Goal: Transaction & Acquisition: Purchase product/service

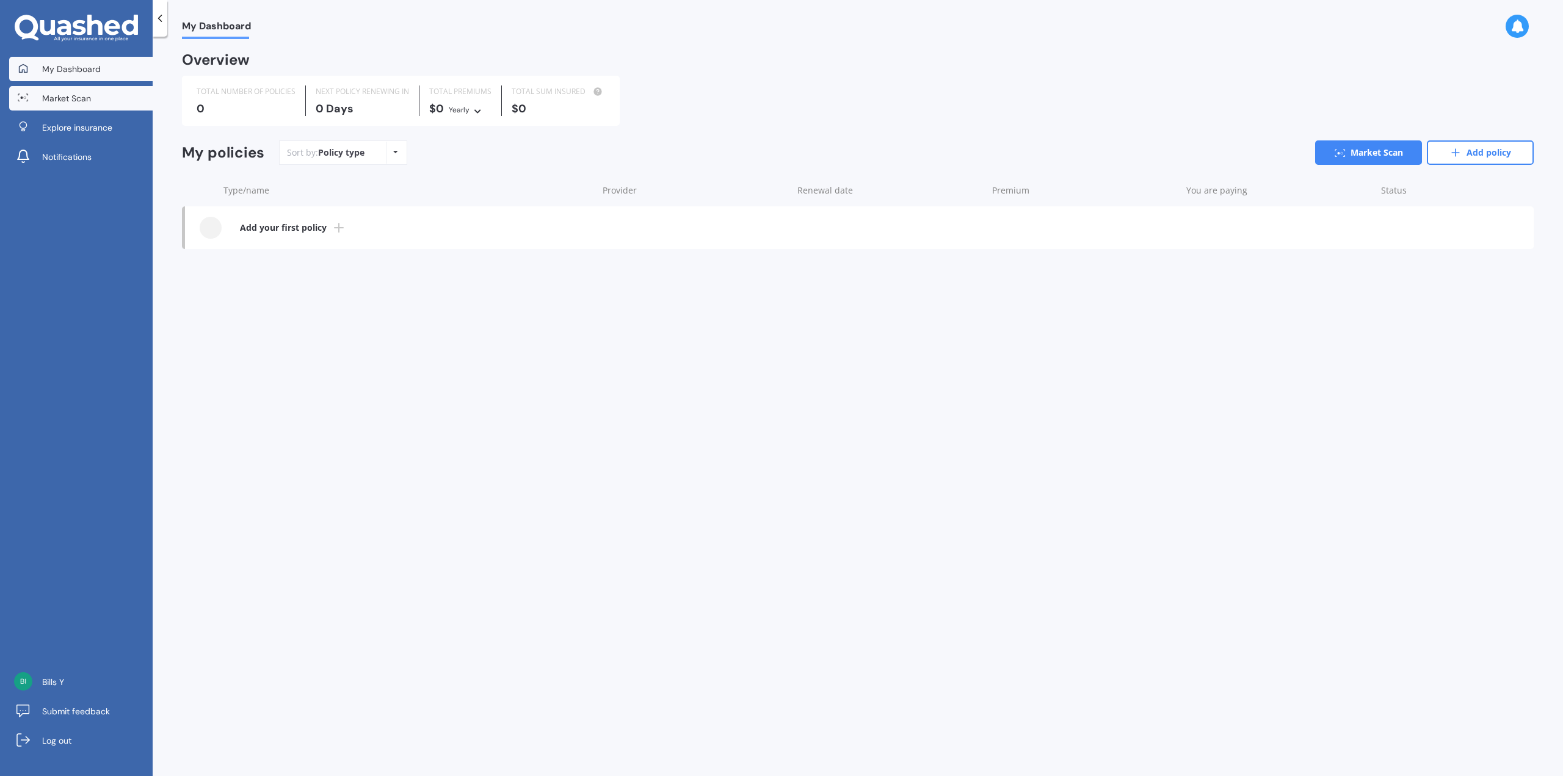
click at [106, 100] on link "Market Scan" at bounding box center [80, 98] width 143 height 24
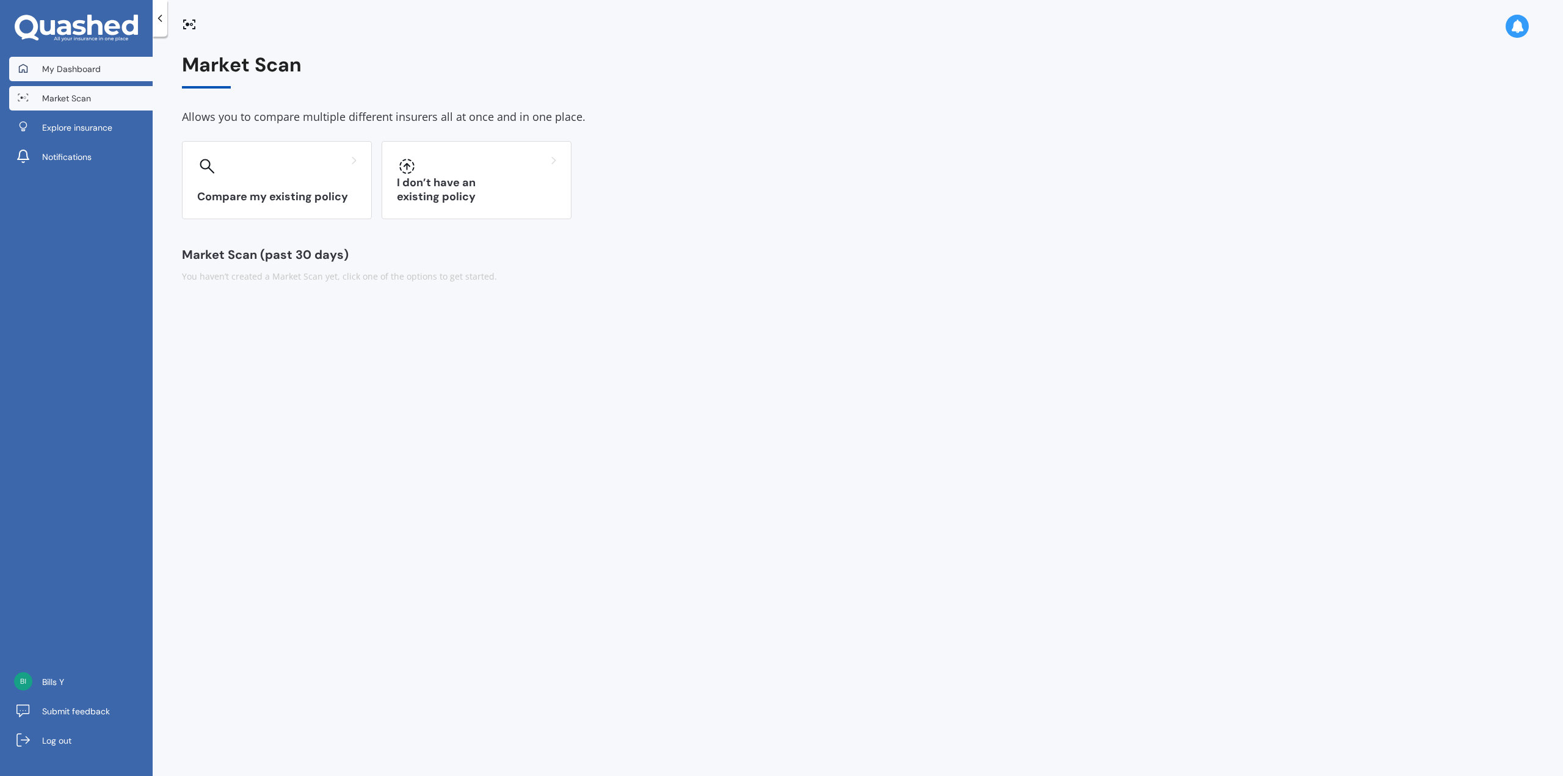
click at [112, 78] on link "My Dashboard" at bounding box center [80, 69] width 143 height 24
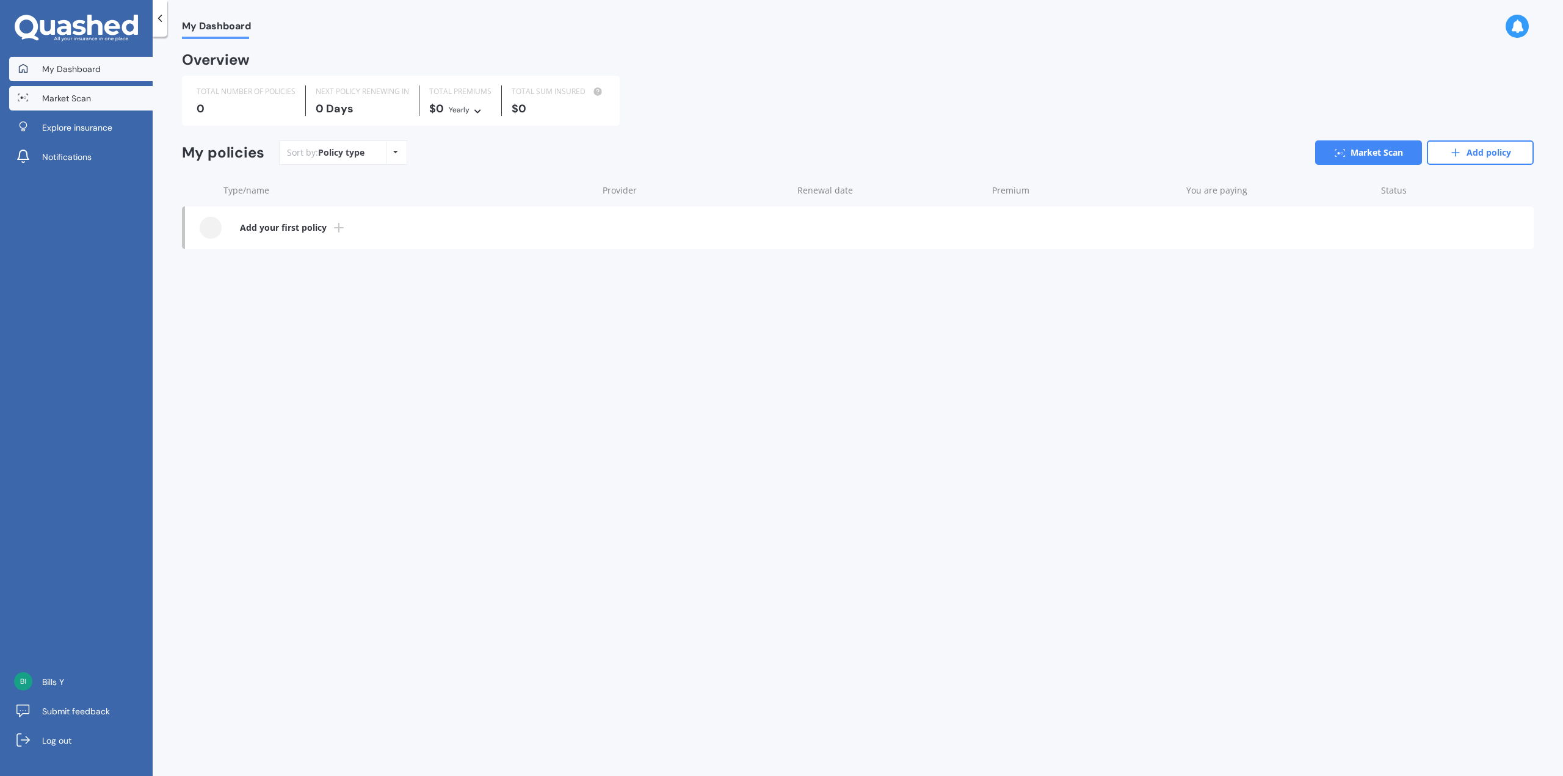
click at [120, 106] on link "Market Scan" at bounding box center [80, 98] width 143 height 24
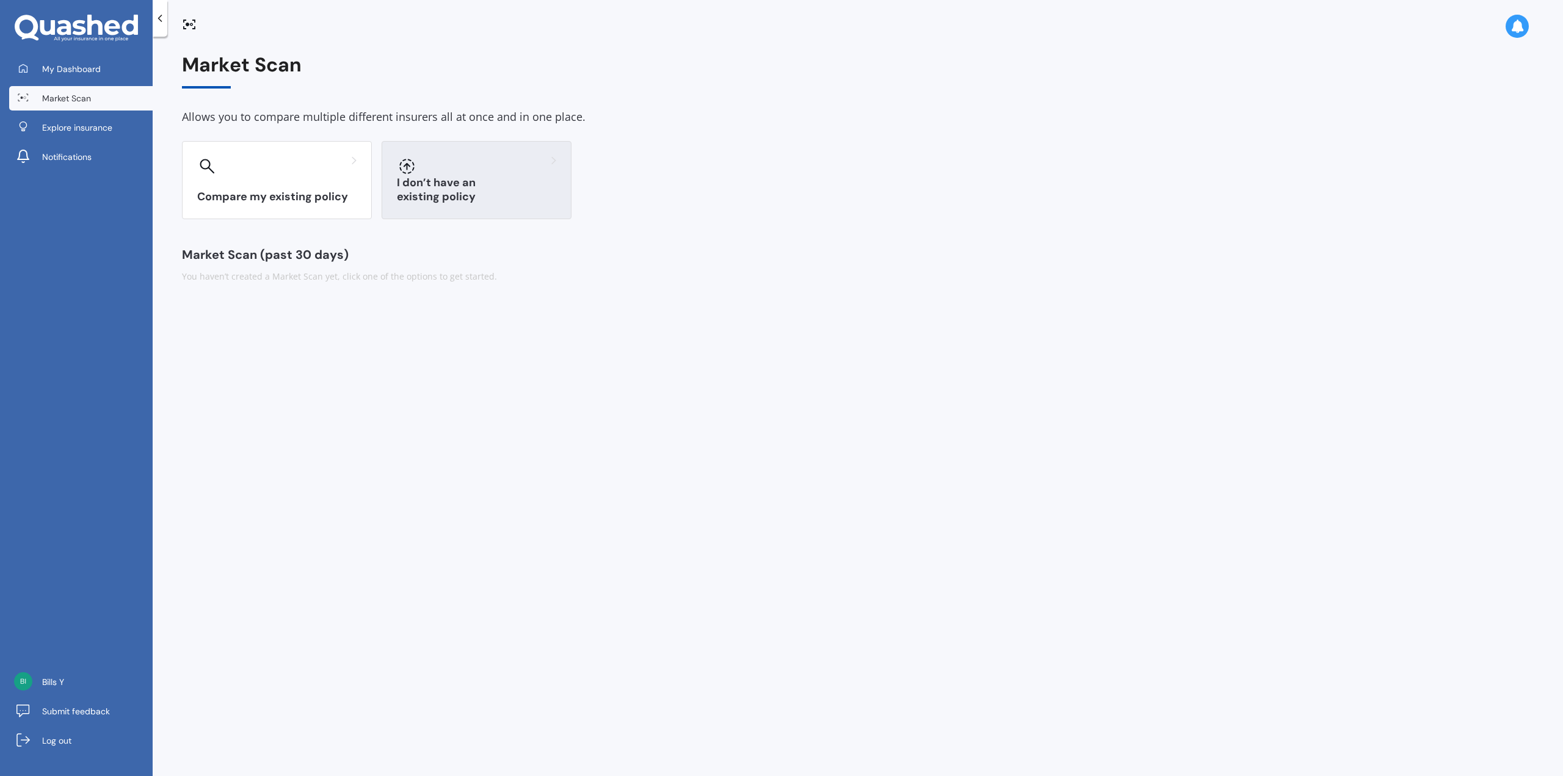
click at [415, 200] on h3 "I don’t have an existing policy" at bounding box center [476, 190] width 159 height 28
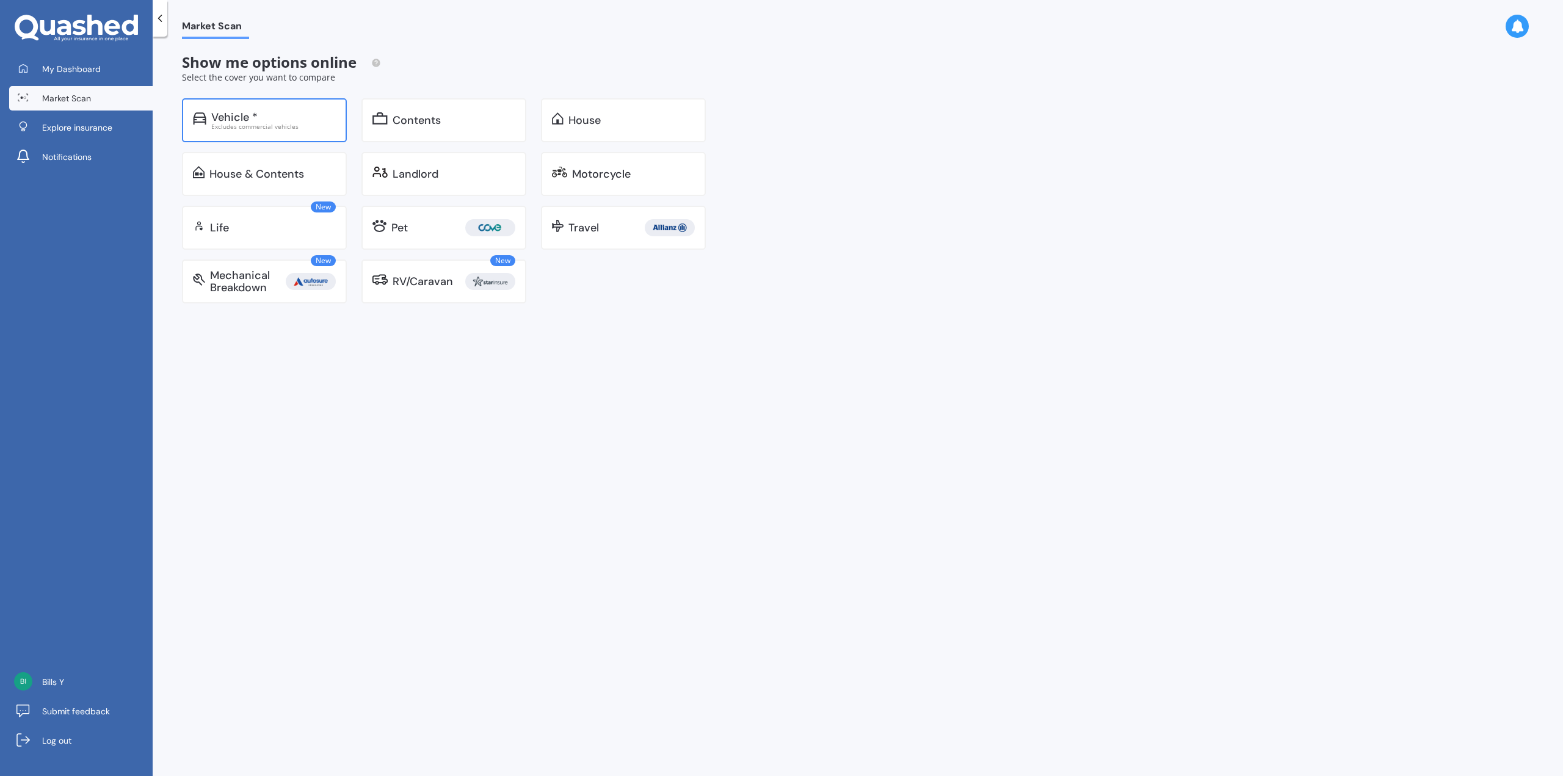
click at [314, 131] on div "Vehicle * Excludes commercial vehicles" at bounding box center [264, 120] width 165 height 44
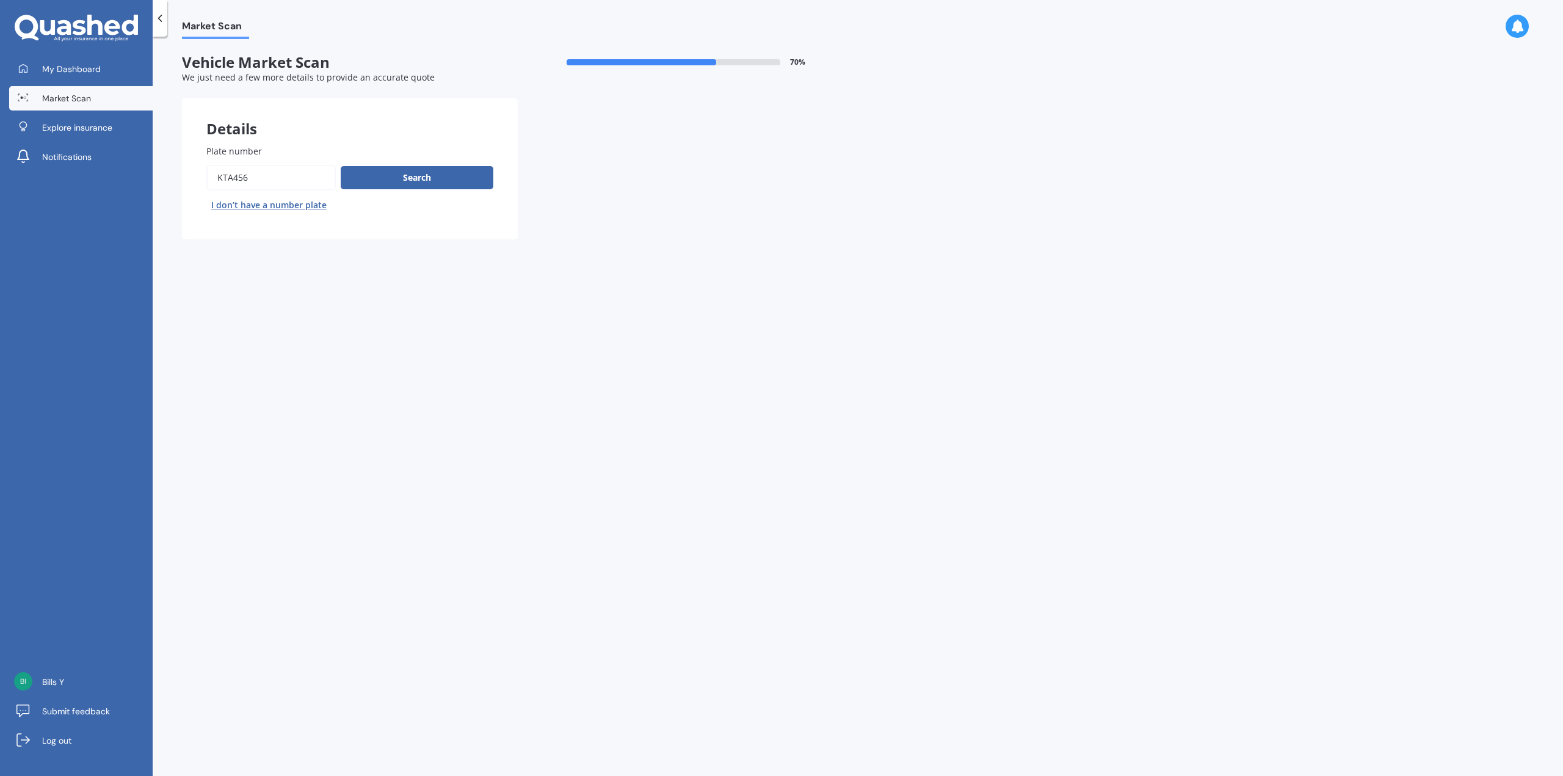
click at [283, 173] on input "Plate number" at bounding box center [270, 178] width 129 height 26
type input "nmf513"
click at [0, 0] on button "Next" at bounding box center [0, 0] width 0 height 0
select select "NISSAN"
select select "LEAF"
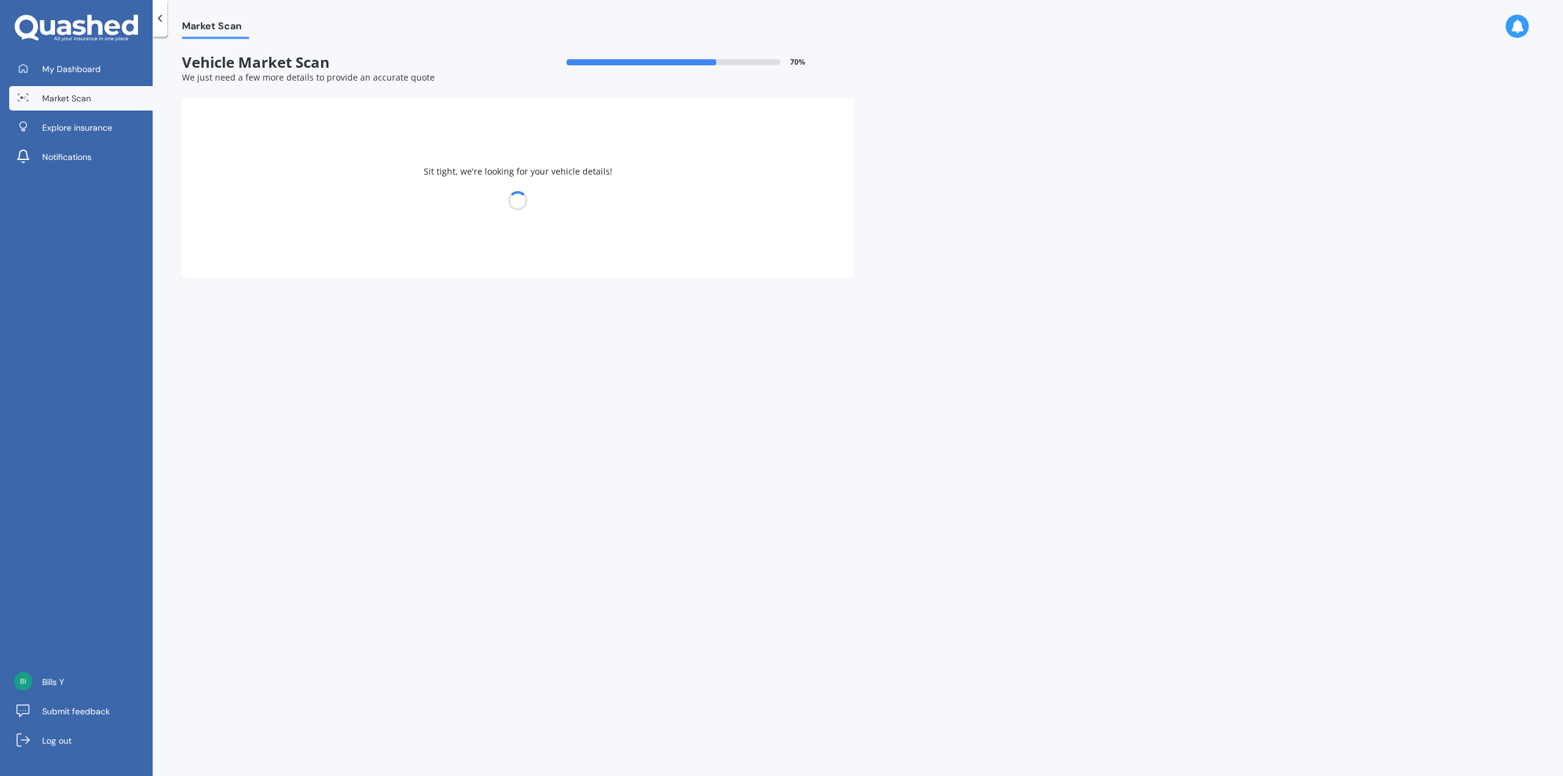
select select "29"
select select "08"
select select "1983"
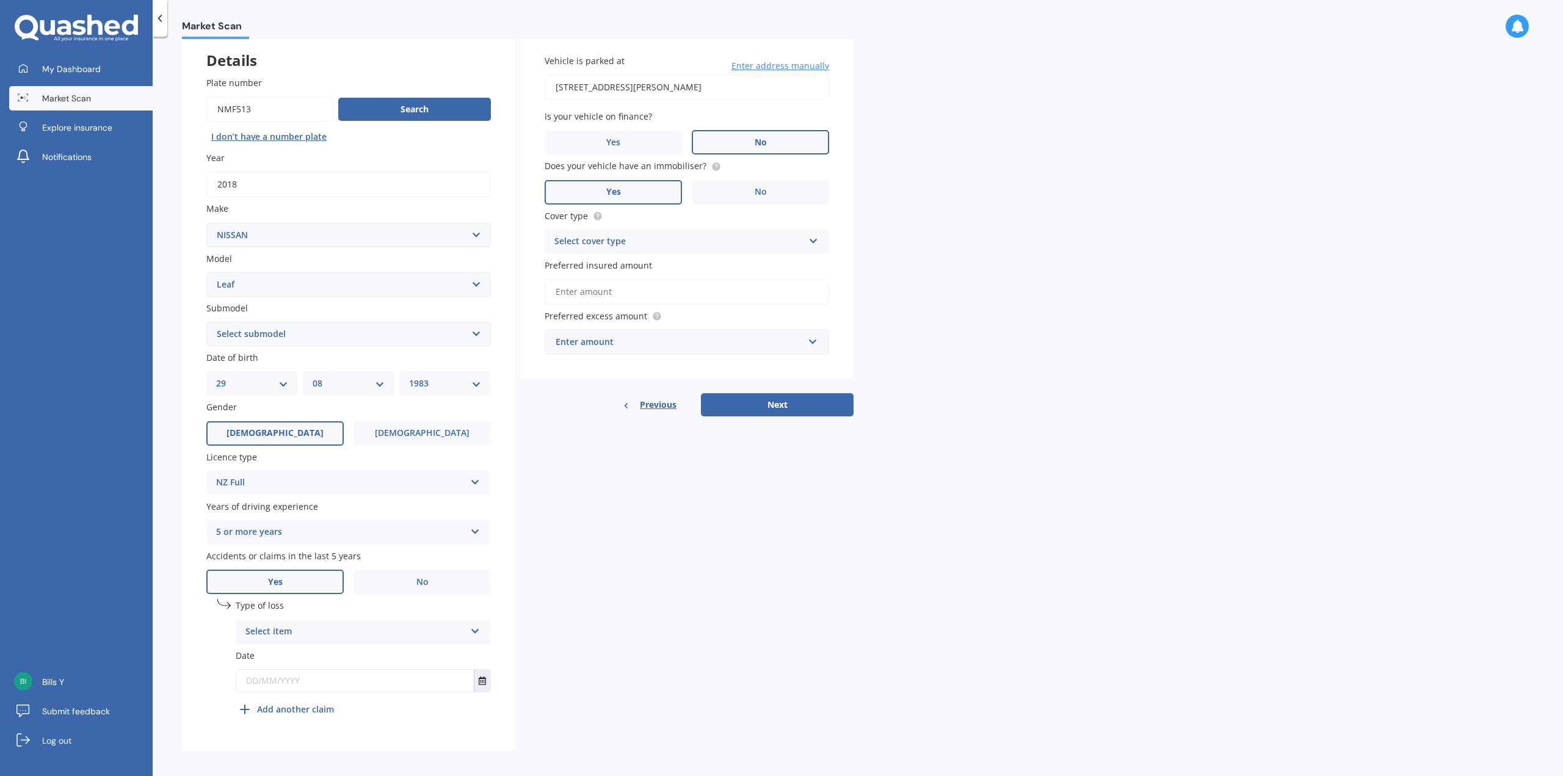
scroll to position [75, 0]
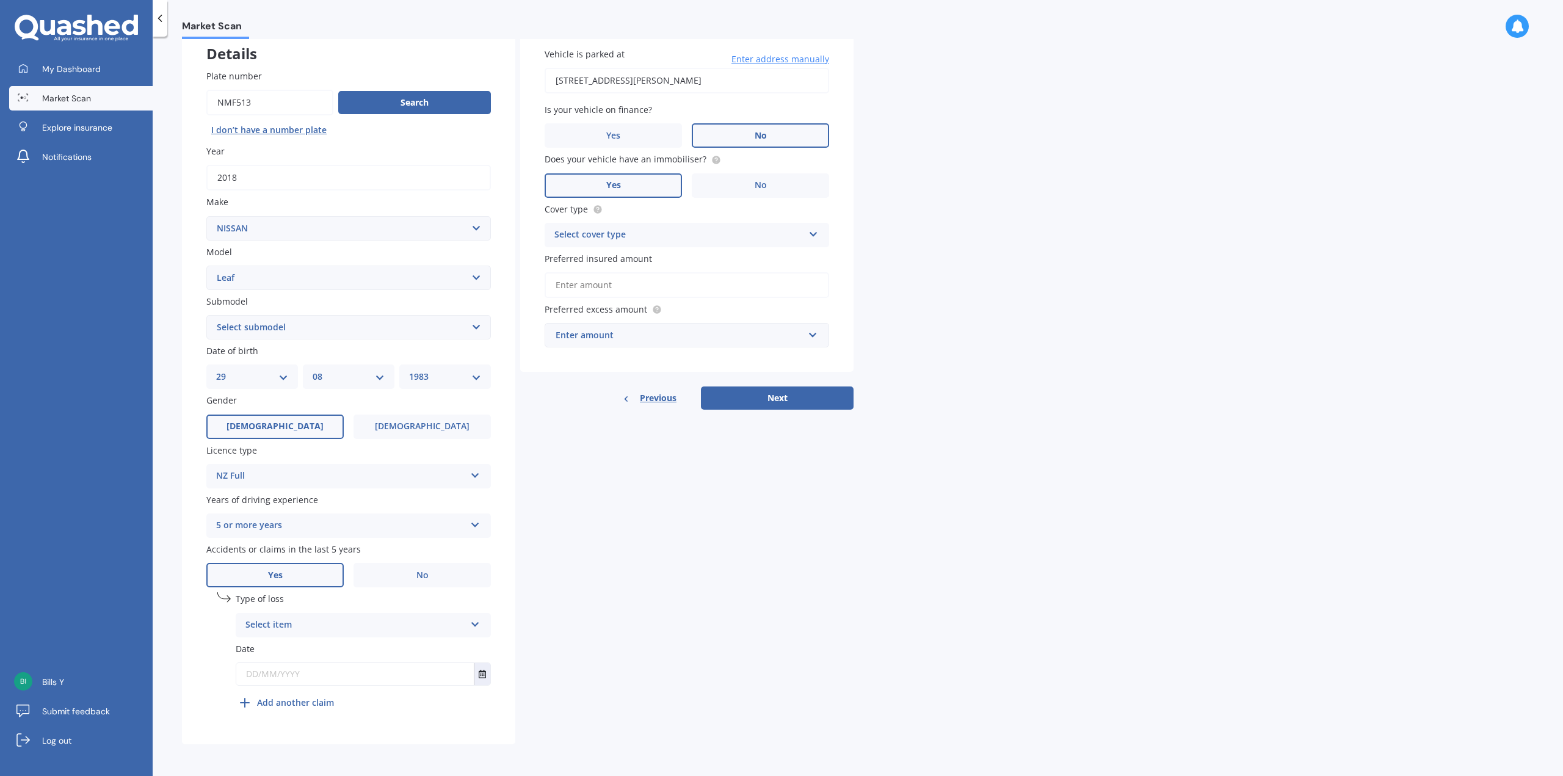
click at [338, 326] on select "Select submodel EV Hybrid" at bounding box center [348, 327] width 284 height 24
select select "EV"
click at [206, 315] on select "Select submodel EV Hybrid" at bounding box center [348, 327] width 284 height 24
click at [427, 577] on span "No" at bounding box center [422, 575] width 12 height 10
click at [0, 0] on input "No" at bounding box center [0, 0] width 0 height 0
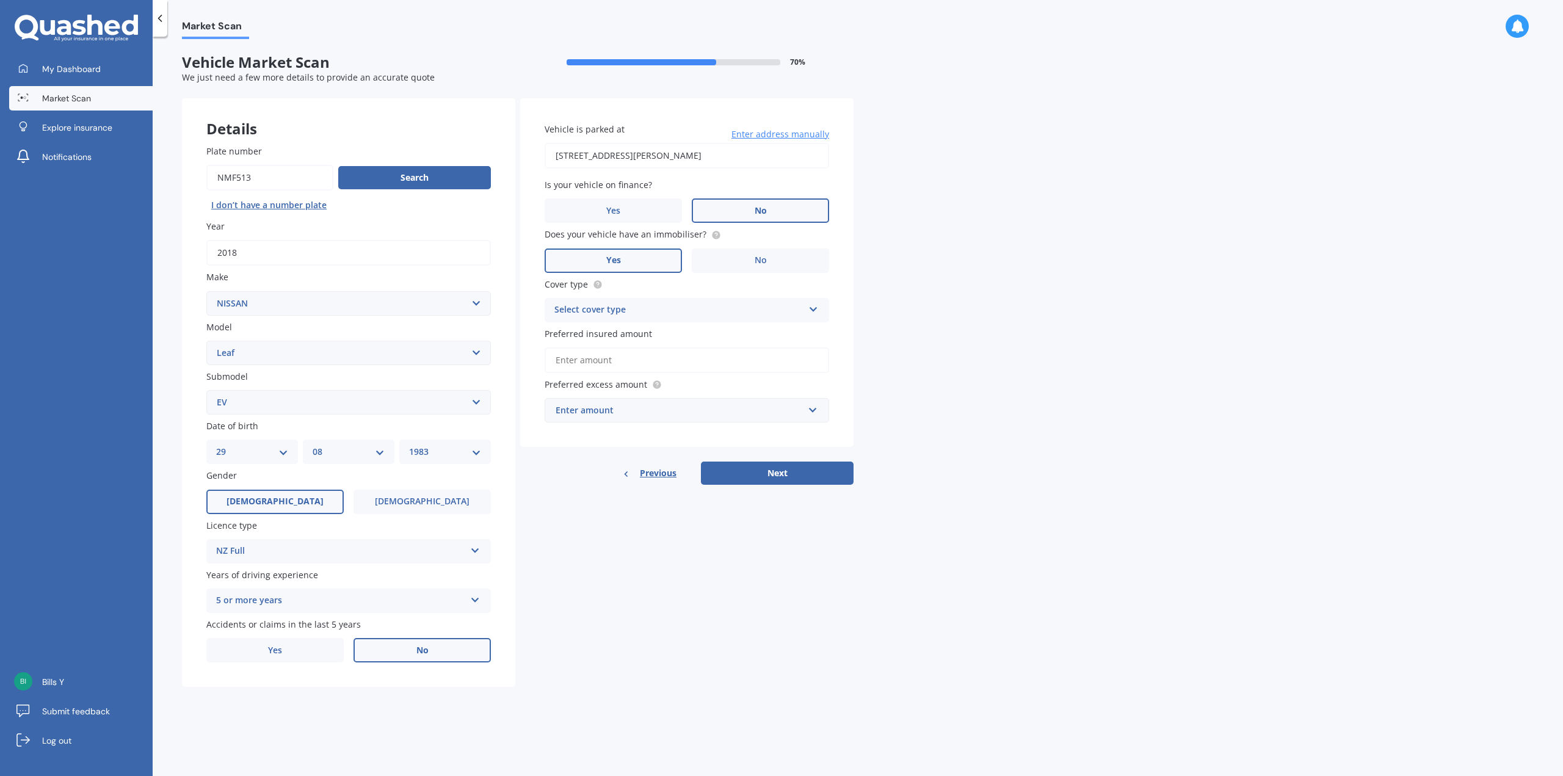
scroll to position [0, 0]
click at [310, 648] on label "Yes" at bounding box center [274, 650] width 137 height 24
click at [0, 0] on input "Yes" at bounding box center [0, 0] width 0 height 0
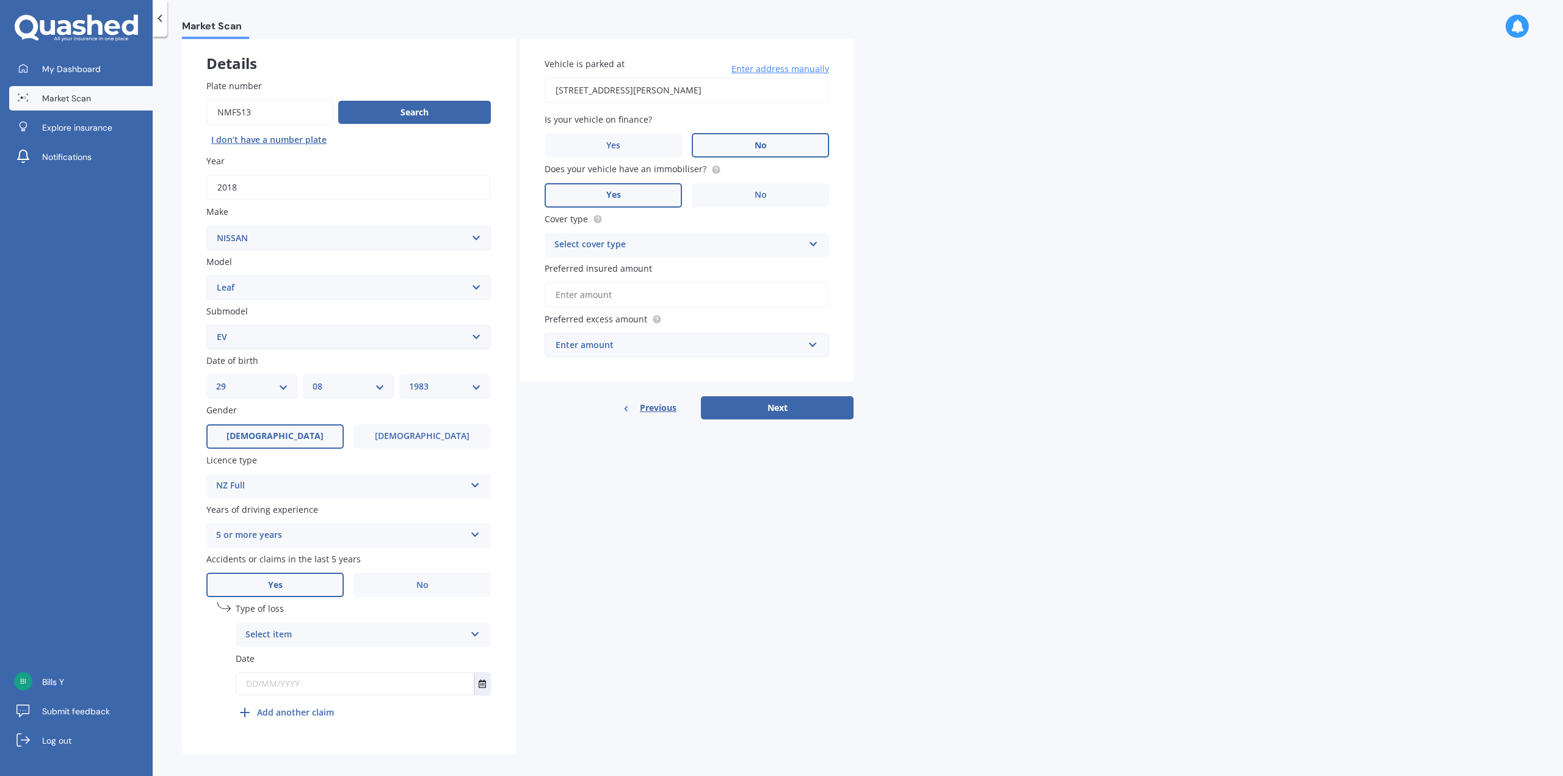
scroll to position [75, 0]
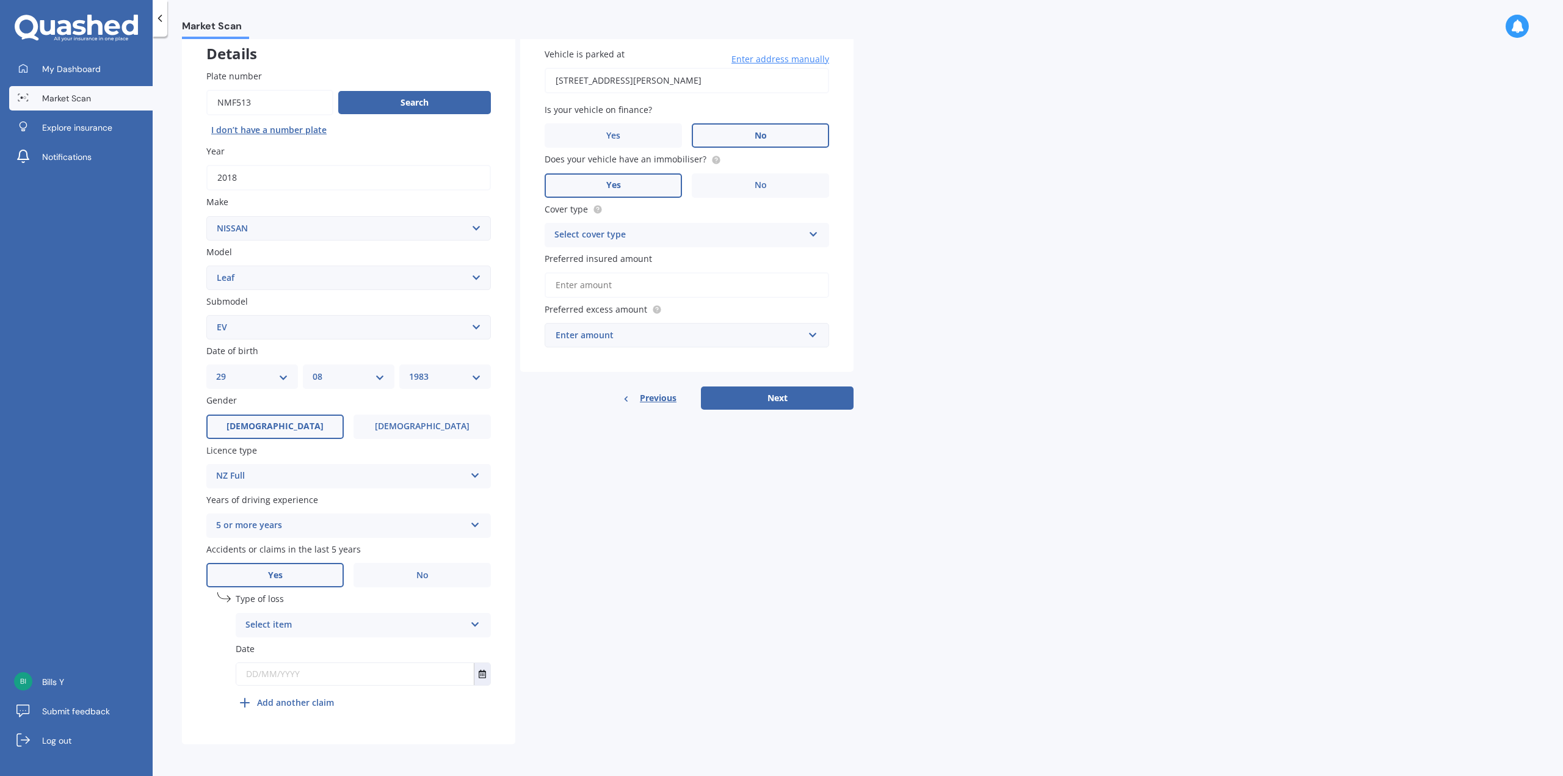
click at [383, 621] on div "Select item" at bounding box center [355, 625] width 220 height 15
click at [355, 666] on div "Not at fault accident" at bounding box center [363, 671] width 254 height 22
click at [349, 623] on div "Not at fault accident" at bounding box center [355, 625] width 220 height 15
click at [349, 622] on div "Not at fault accident" at bounding box center [355, 625] width 220 height 15
click at [345, 682] on input "text" at bounding box center [354, 674] width 237 height 22
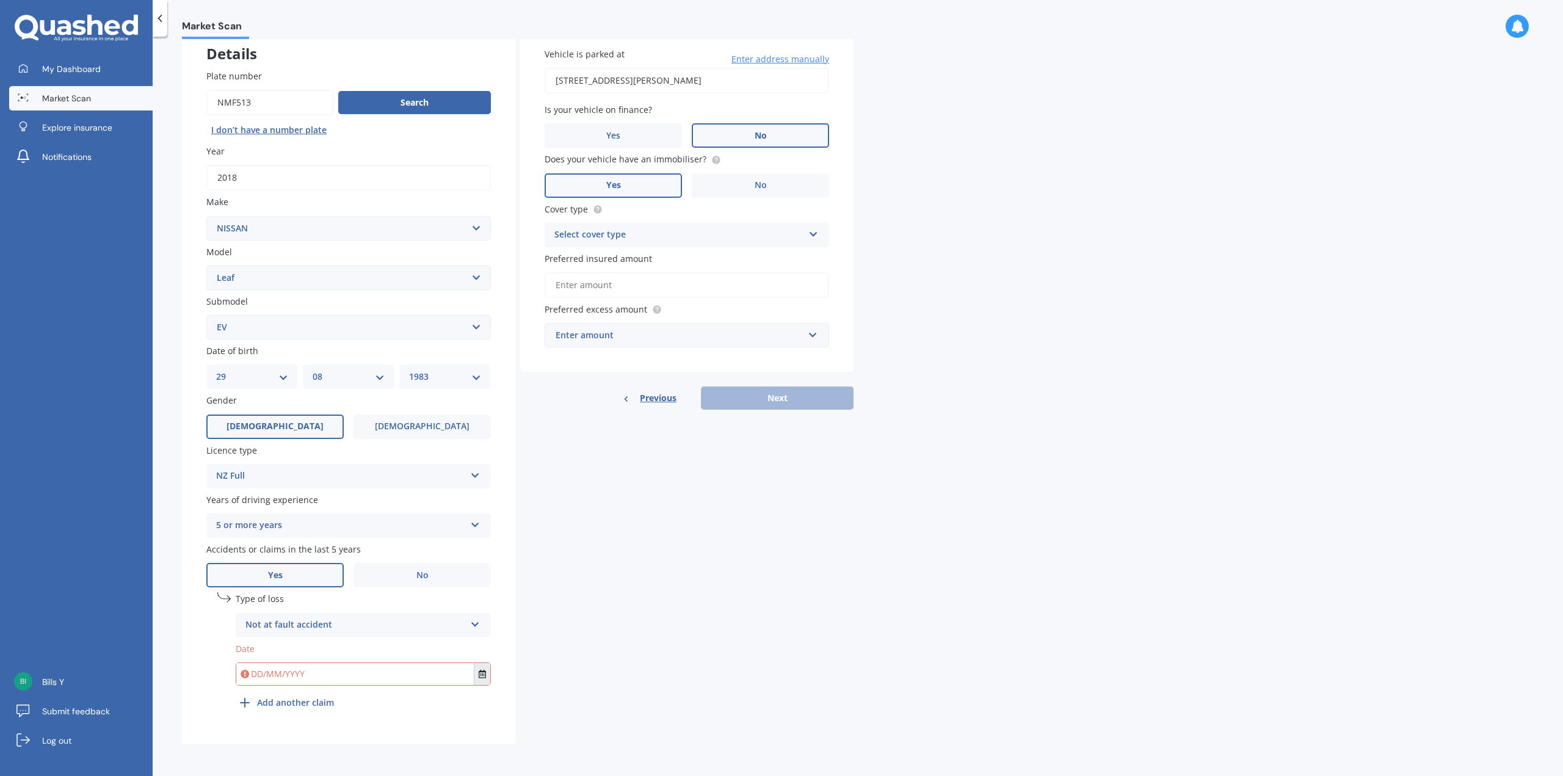
click at [475, 673] on button "Select date" at bounding box center [482, 674] width 16 height 22
click at [341, 518] on button "Navigate back" at bounding box center [339, 523] width 16 height 22
click at [341, 518] on icon "Navigate back" at bounding box center [338, 519] width 4 height 7
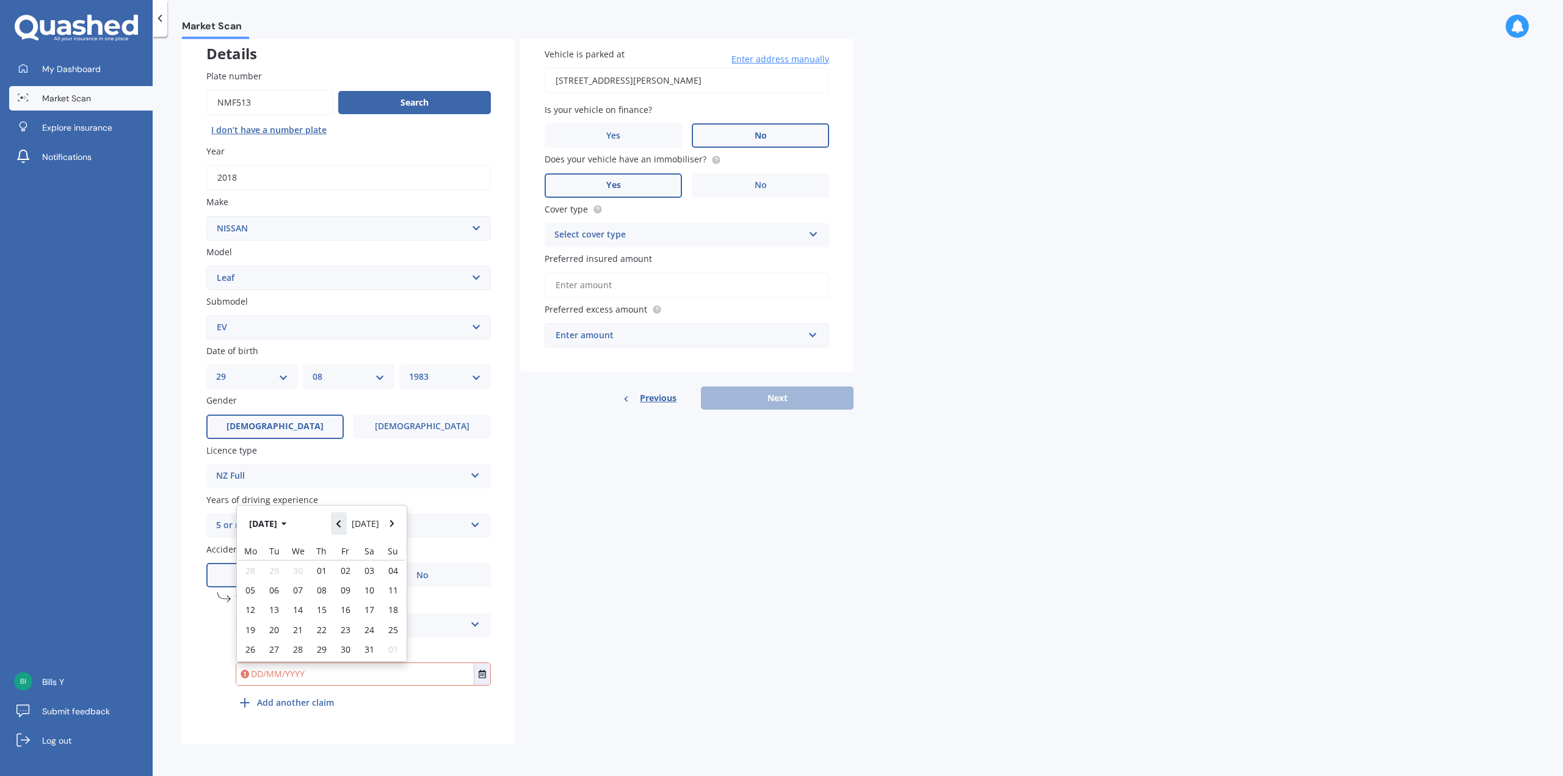
click at [342, 518] on button "Navigate back" at bounding box center [339, 523] width 16 height 22
click at [341, 518] on icon "Navigate back" at bounding box center [338, 519] width 4 height 7
click at [349, 629] on span "21" at bounding box center [346, 630] width 10 height 12
type input "[DATE]"
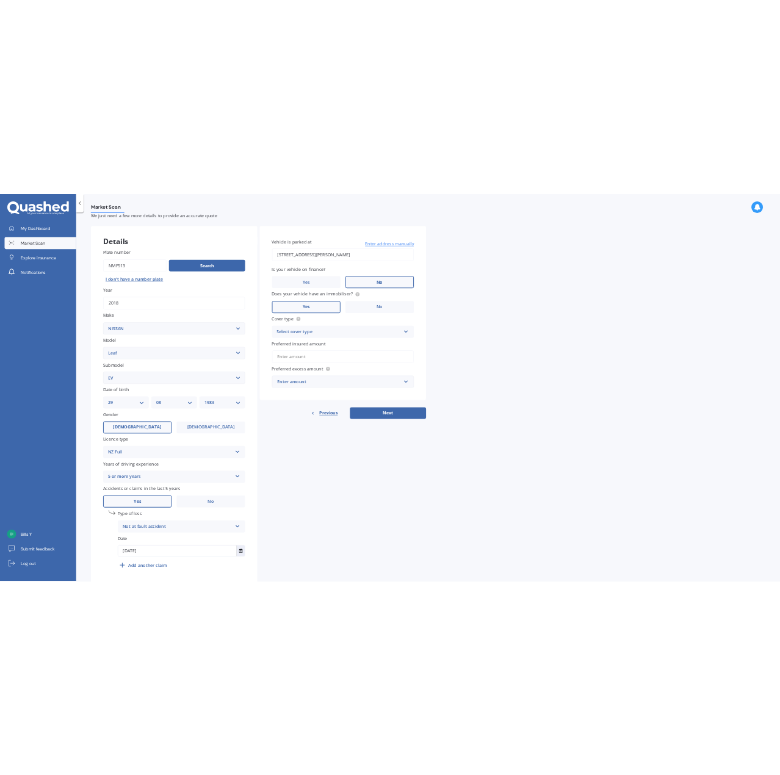
scroll to position [0, 0]
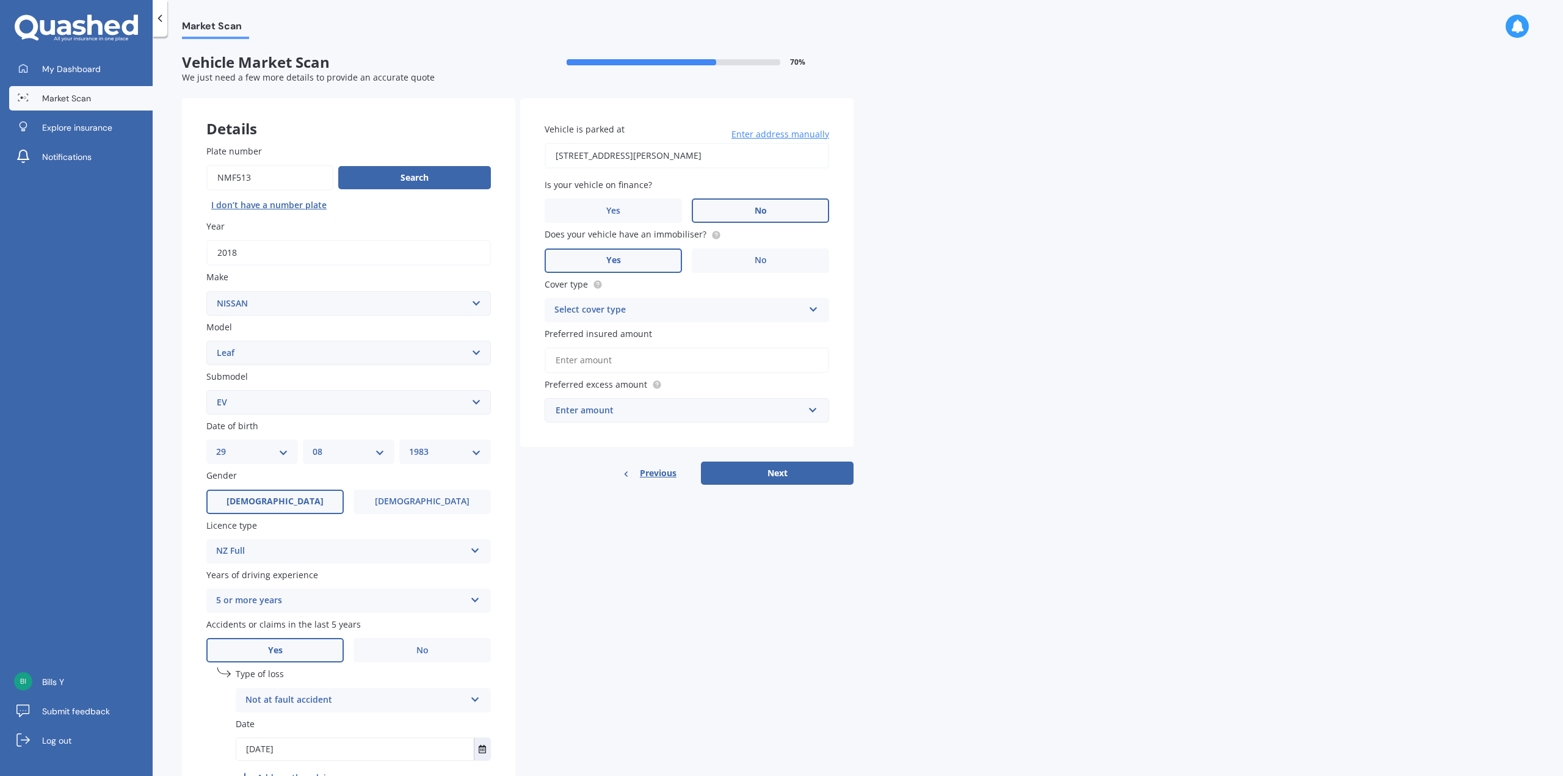
click at [720, 301] on div "Select cover type Comprehensive Third Party, Fire & Theft Third Party" at bounding box center [686, 310] width 284 height 24
click at [701, 339] on div "Comprehensive" at bounding box center [686, 334] width 283 height 22
click at [723, 358] on input "Preferred insured amount" at bounding box center [686, 360] width 284 height 26
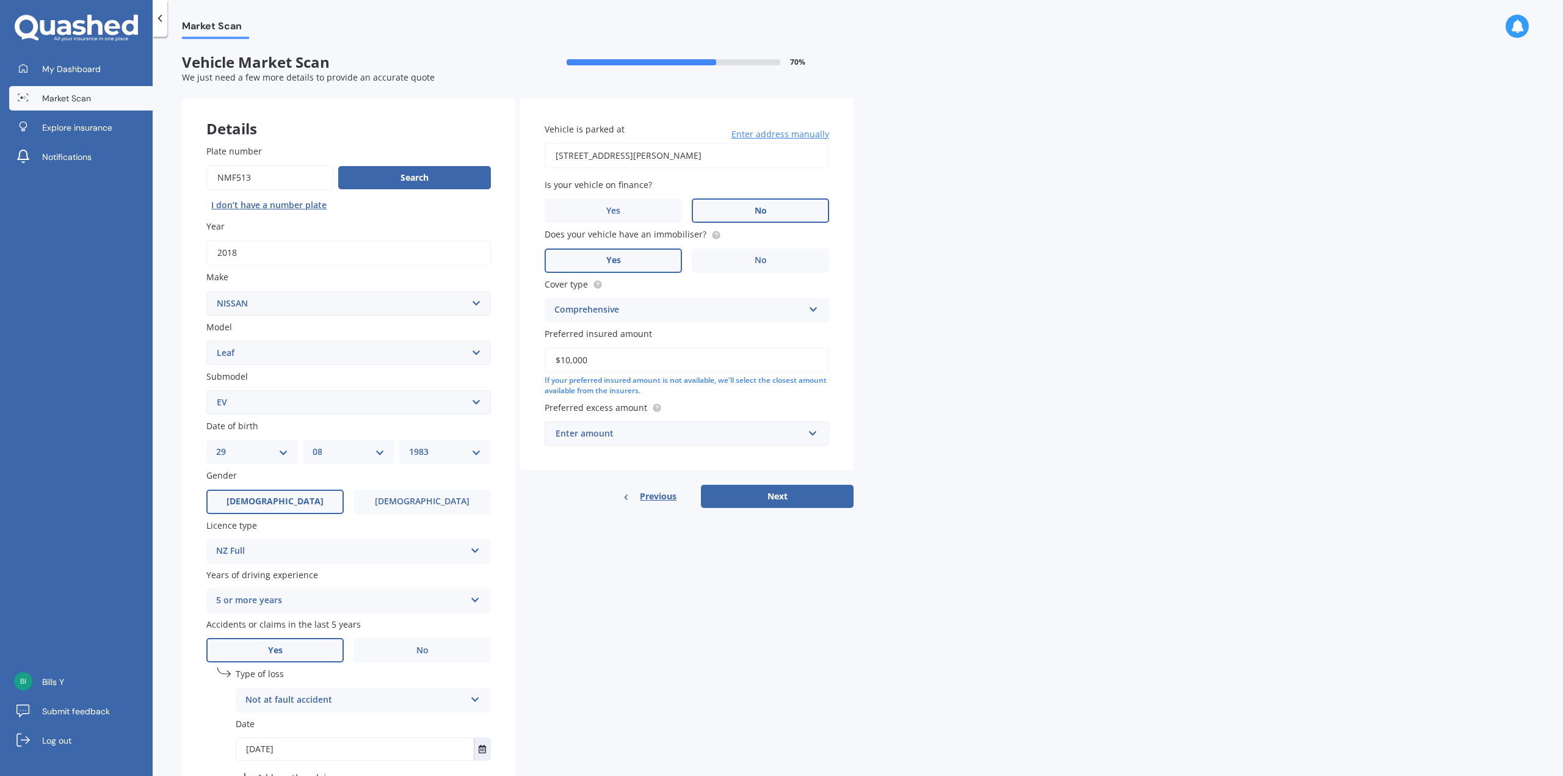
type input "$10,000"
click at [746, 430] on div "Enter amount" at bounding box center [679, 433] width 248 height 13
click at [711, 527] on div "$750" at bounding box center [686, 524] width 283 height 23
click at [760, 492] on button "Next" at bounding box center [777, 496] width 153 height 23
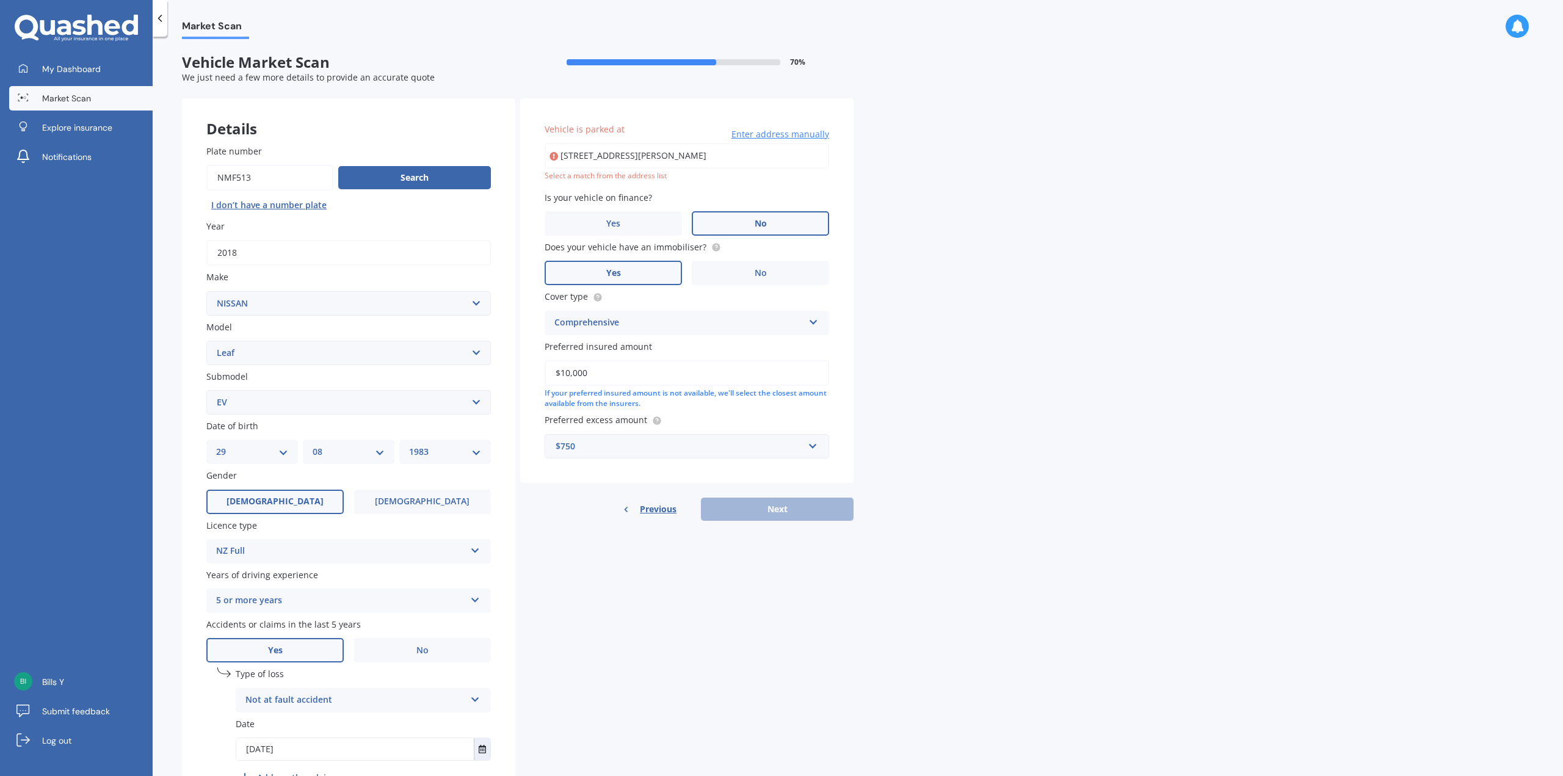
type input "[STREET_ADDRESS][PERSON_NAME]"
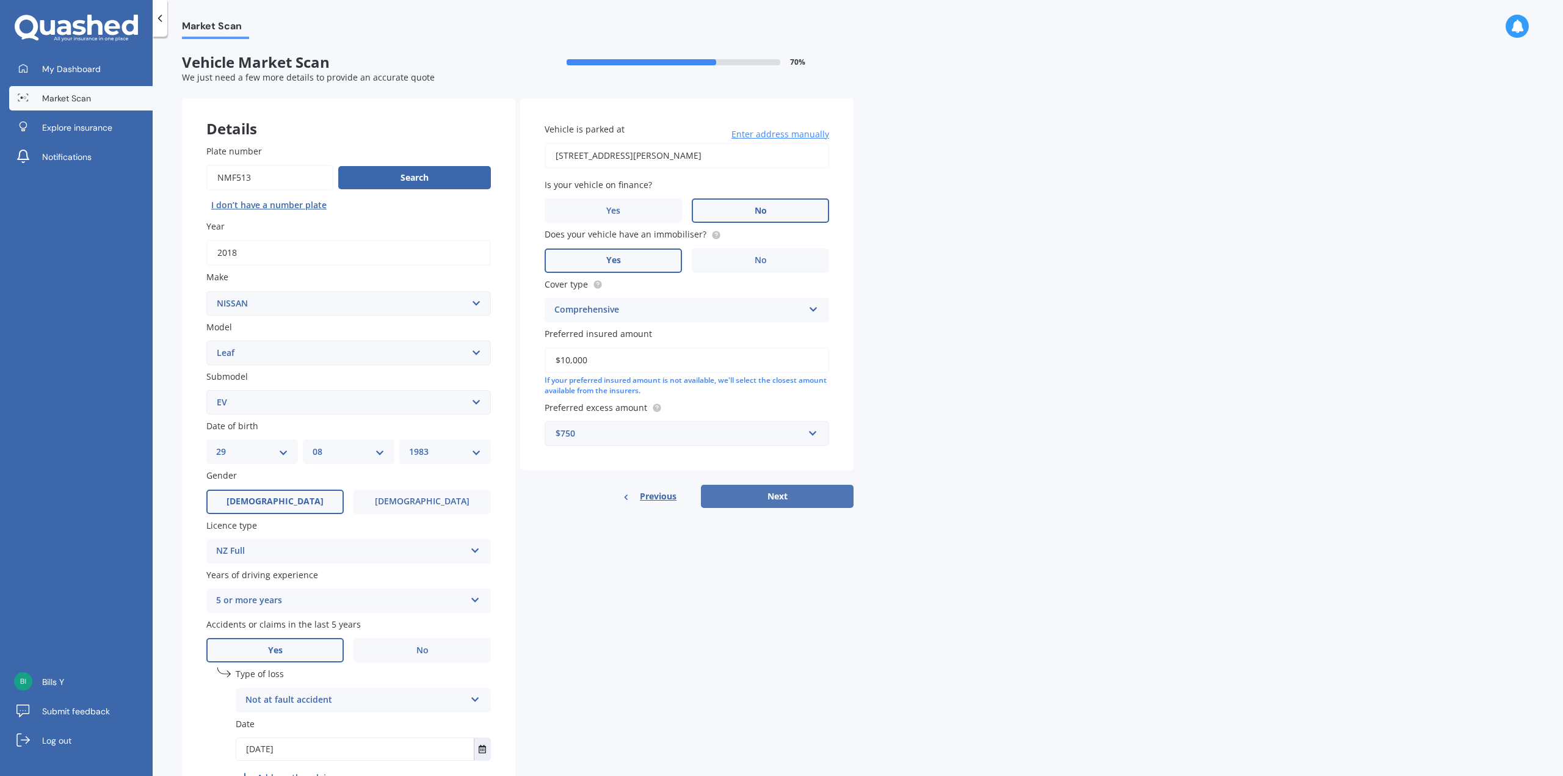
click at [785, 496] on button "Next" at bounding box center [777, 496] width 153 height 23
select select "29"
select select "08"
select select "1983"
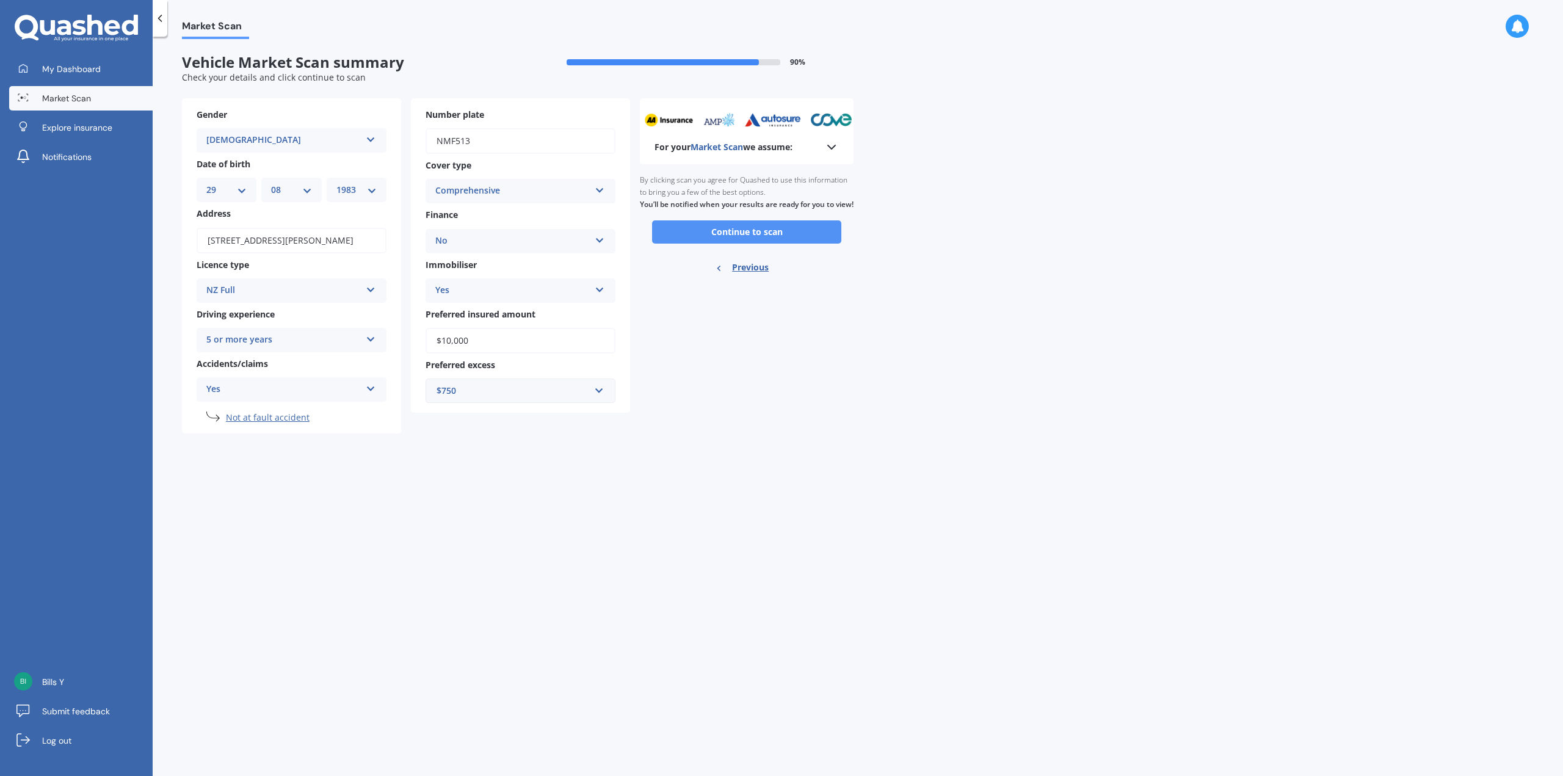
click at [773, 239] on button "Continue to scan" at bounding box center [746, 231] width 189 height 23
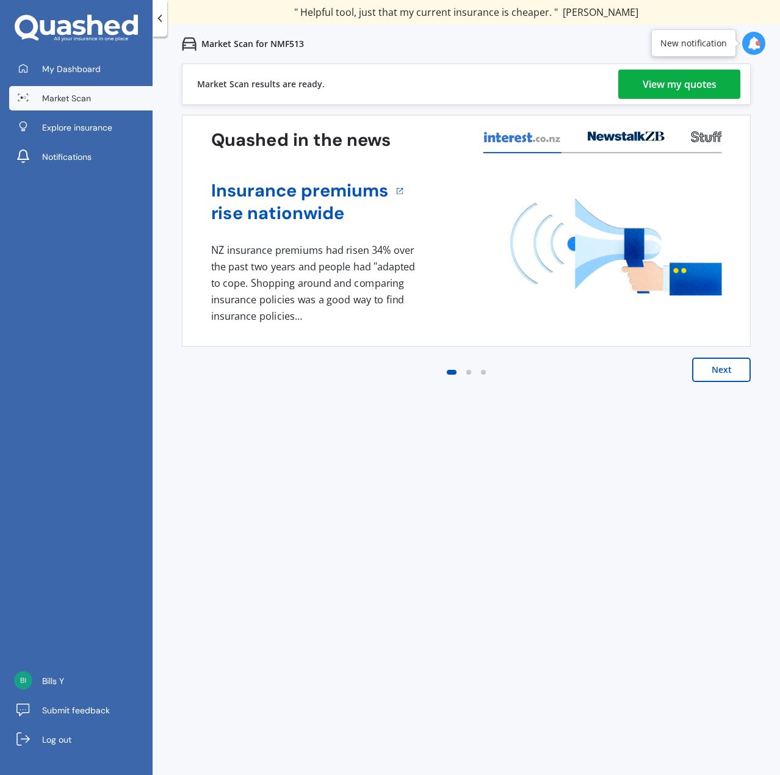
click at [690, 79] on div "View my quotes" at bounding box center [680, 84] width 74 height 29
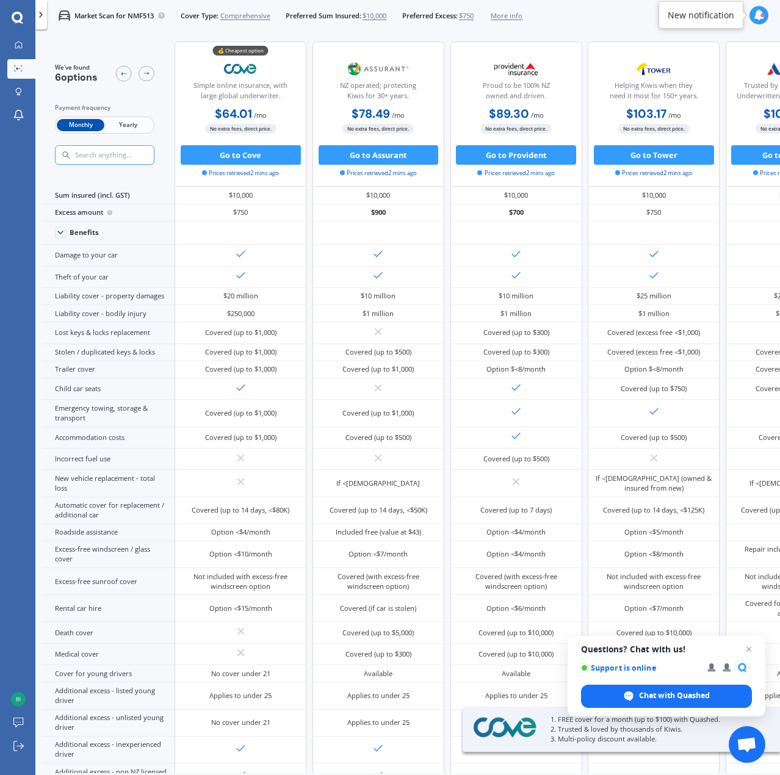
click at [128, 126] on span "Yearly" at bounding box center [128, 125] width 48 height 13
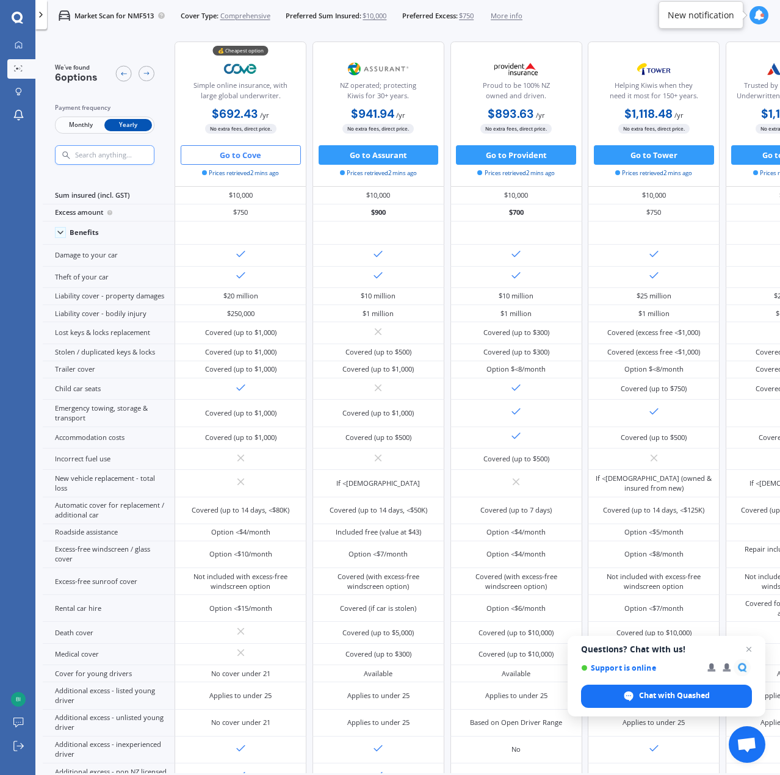
click at [261, 154] on button "Go to Cove" at bounding box center [241, 155] width 120 height 20
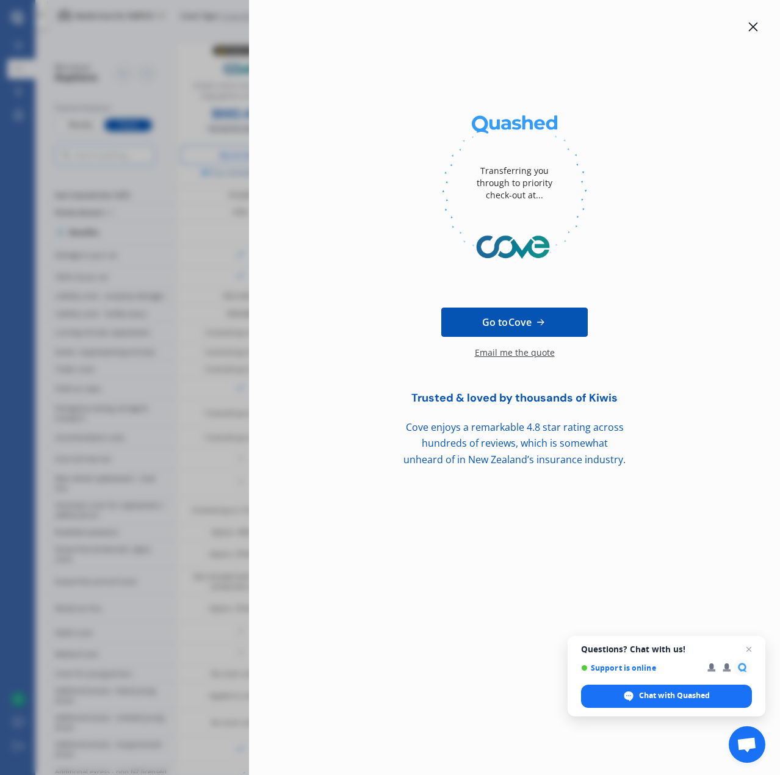
click at [506, 312] on link "Go to Cove" at bounding box center [514, 322] width 146 height 29
click at [750, 29] on icon at bounding box center [753, 27] width 10 height 10
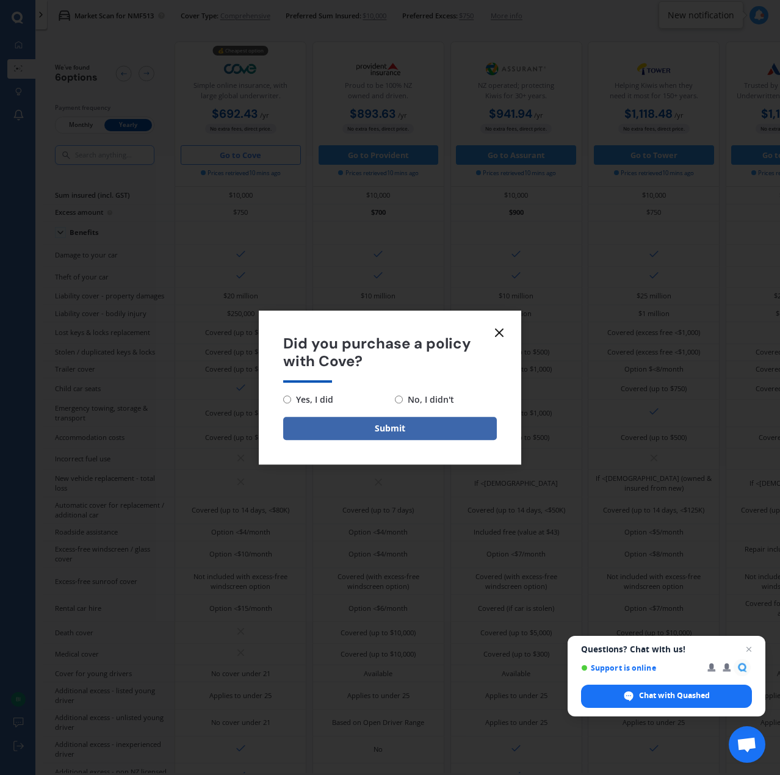
click at [411, 401] on span "No, I didn't" at bounding box center [428, 399] width 51 height 15
click at [403, 401] on input "No, I didn't" at bounding box center [399, 400] width 8 height 8
radio input "true"
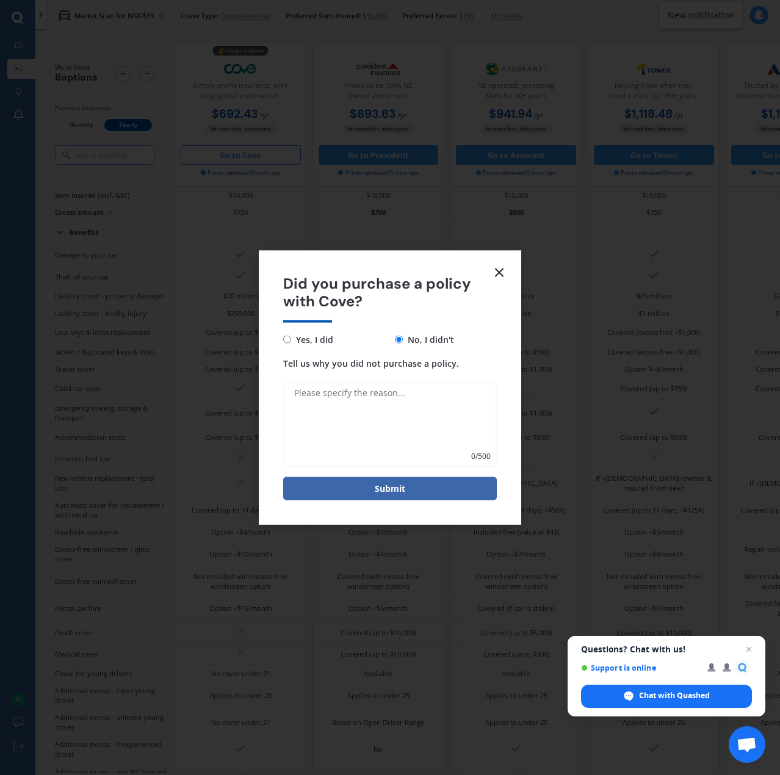
click at [507, 268] on form "Did you purchase a policy with Cove? Yes, I did No, I didn't Tell us why you di…" at bounding box center [390, 388] width 262 height 274
click at [492, 276] on icon at bounding box center [499, 273] width 15 height 15
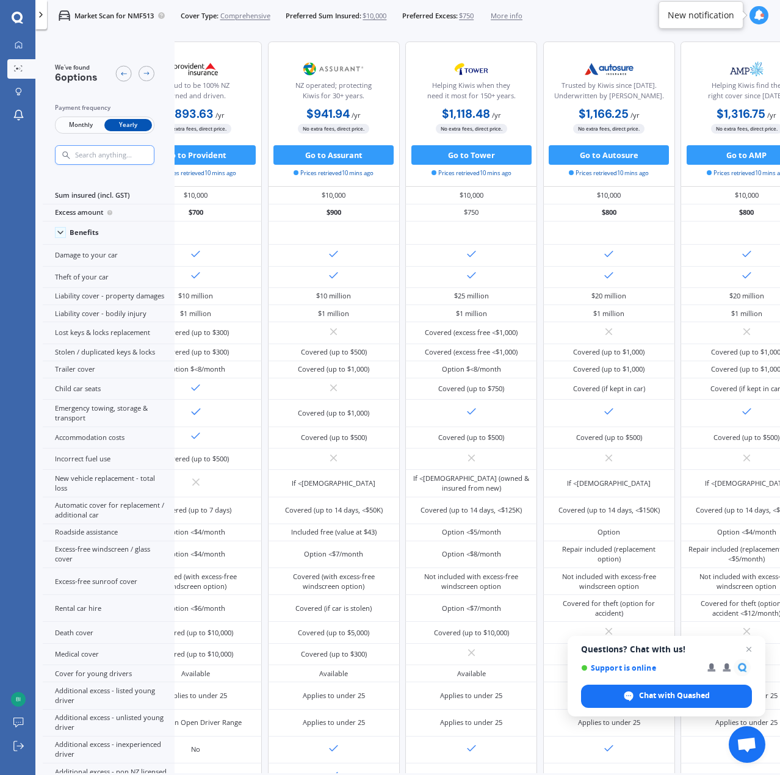
scroll to position [0, 275]
